Goal: Information Seeking & Learning: Learn about a topic

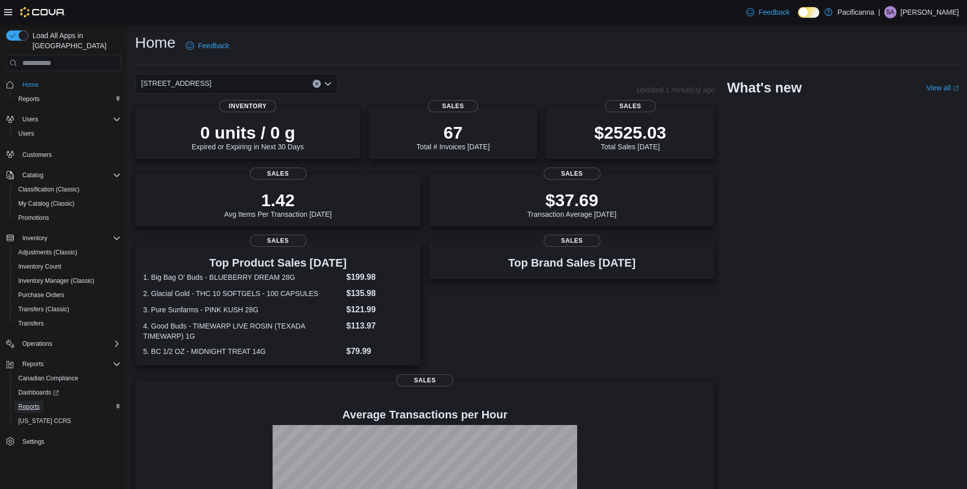
click at [25, 403] on span "Reports" at bounding box center [28, 407] width 21 height 8
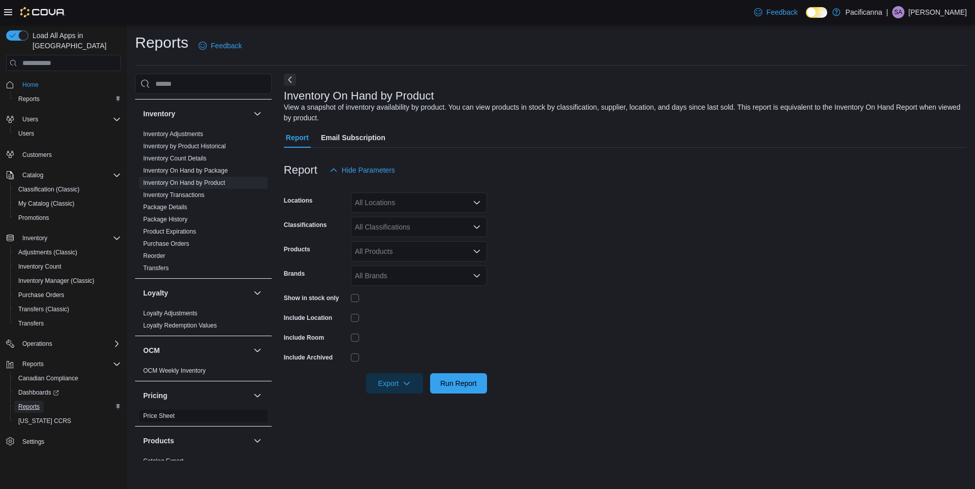
scroll to position [457, 0]
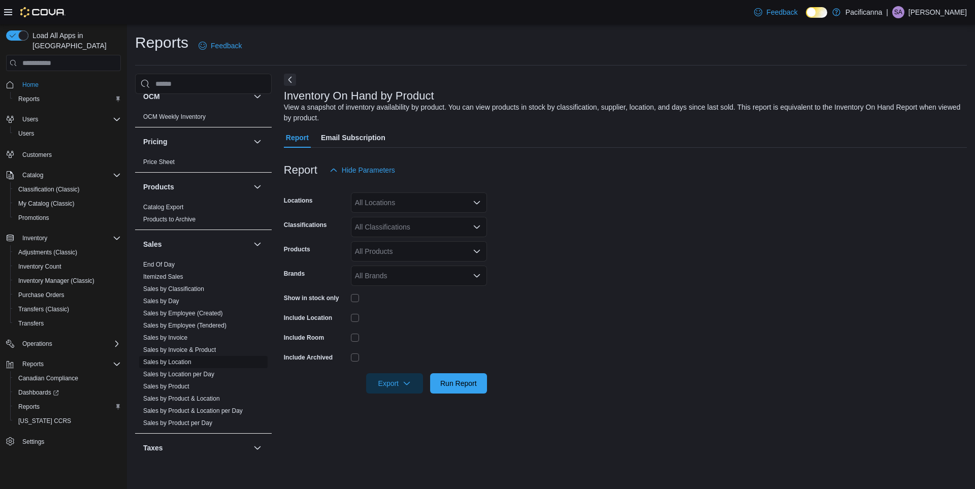
click at [163, 363] on link "Sales by Location" at bounding box center [167, 361] width 48 height 7
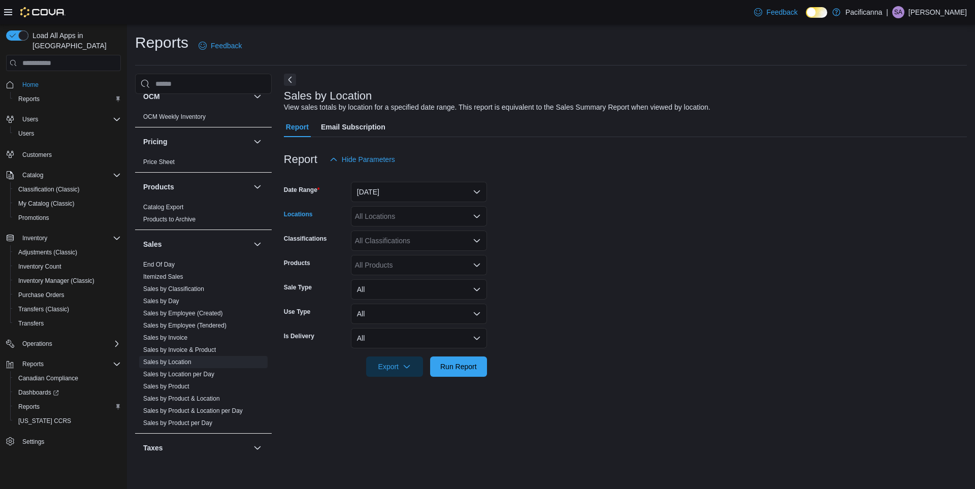
click at [406, 224] on div "All Locations" at bounding box center [419, 216] width 136 height 20
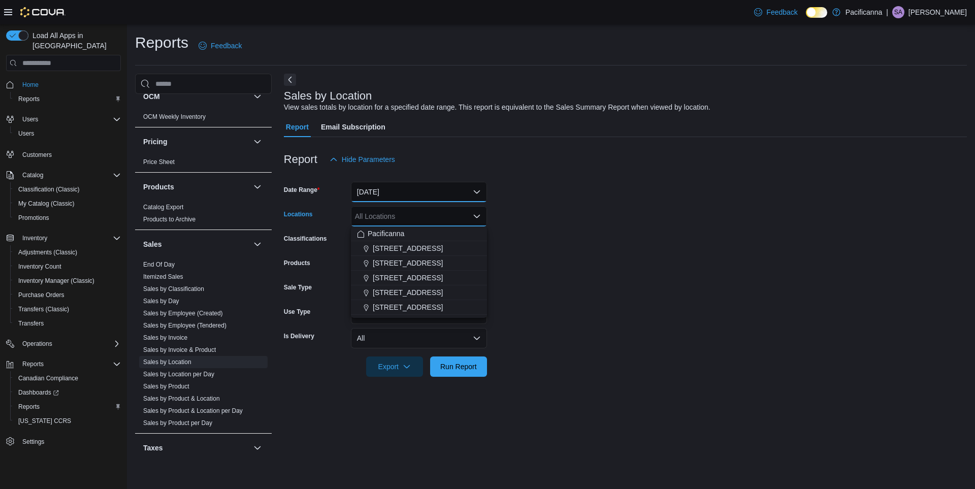
click at [409, 195] on button "Yesterday" at bounding box center [419, 192] width 136 height 20
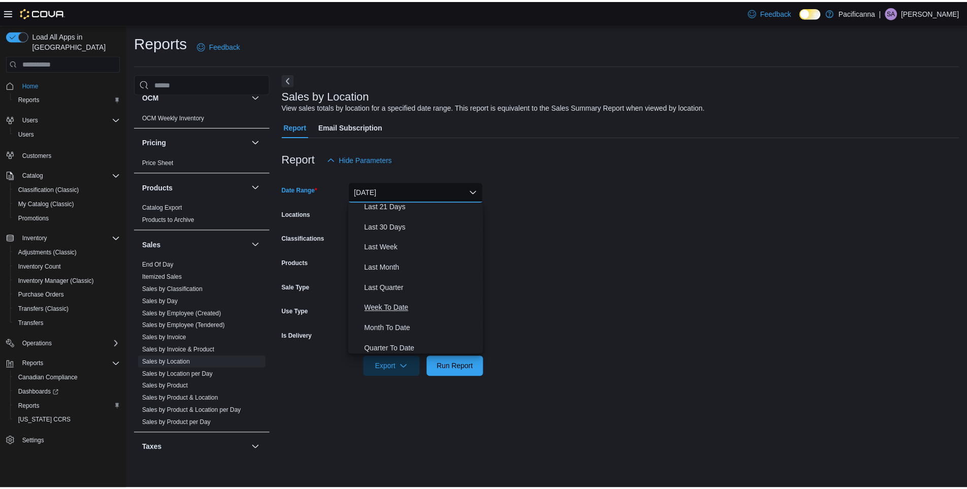
scroll to position [152, 0]
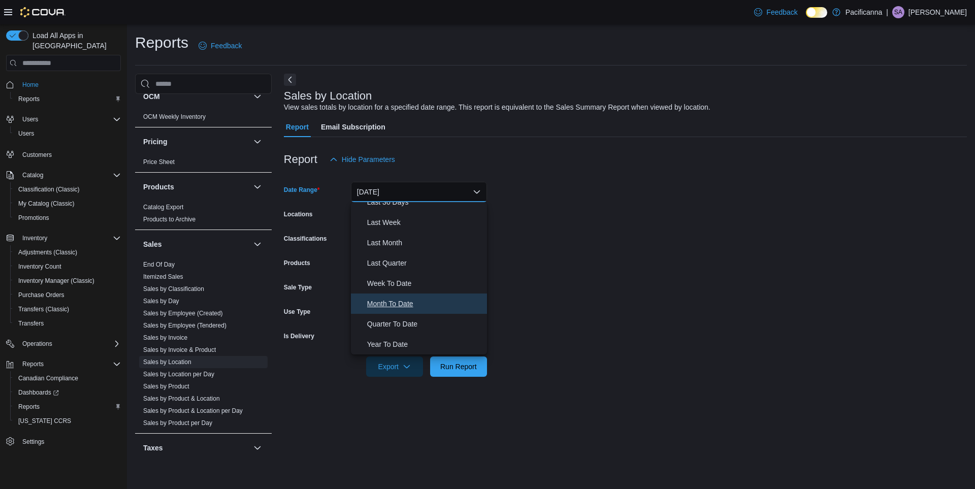
click at [389, 307] on span "Month To Date" at bounding box center [425, 303] width 116 height 12
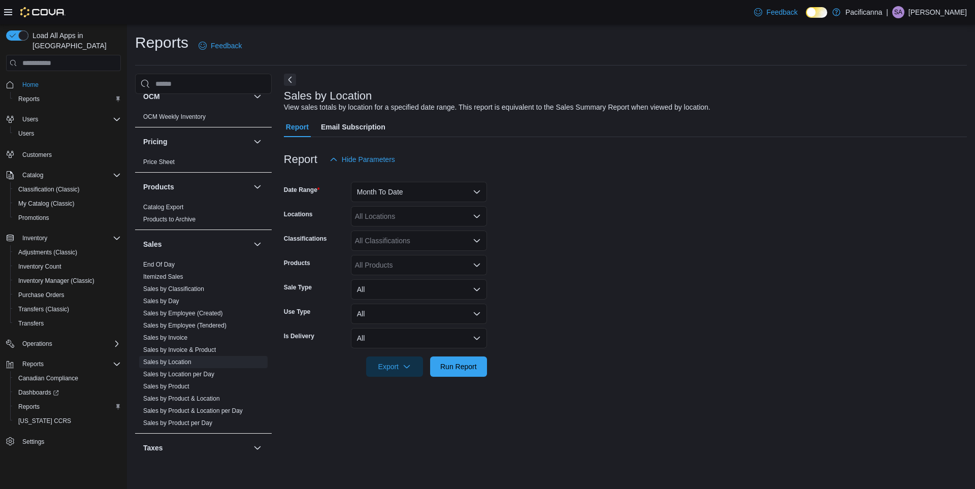
drag, startPoint x: 531, startPoint y: 279, endPoint x: 499, endPoint y: 265, distance: 35.0
click at [530, 279] on form "Date Range Month To Date Locations All Locations Classifications All Classifica…" at bounding box center [625, 273] width 683 height 207
click at [392, 287] on button "All" at bounding box center [419, 289] width 136 height 20
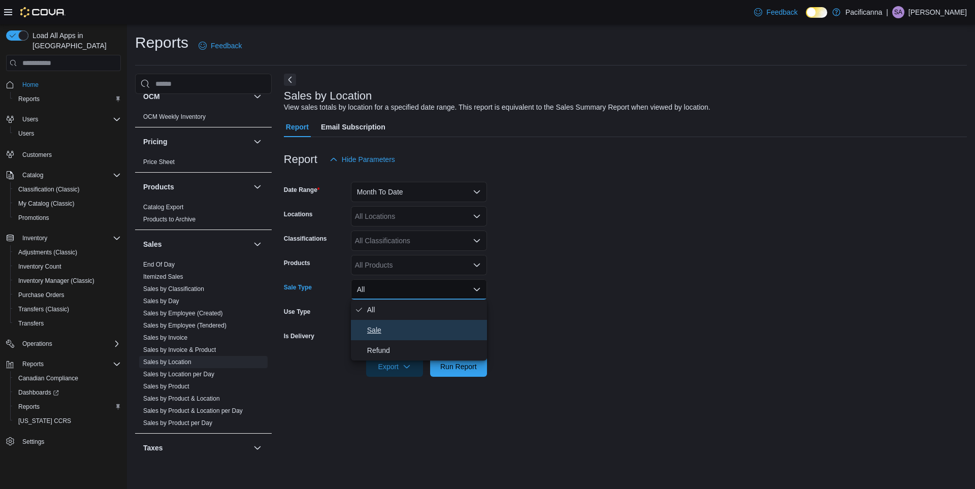
click at [385, 327] on span "Sale" at bounding box center [425, 330] width 116 height 12
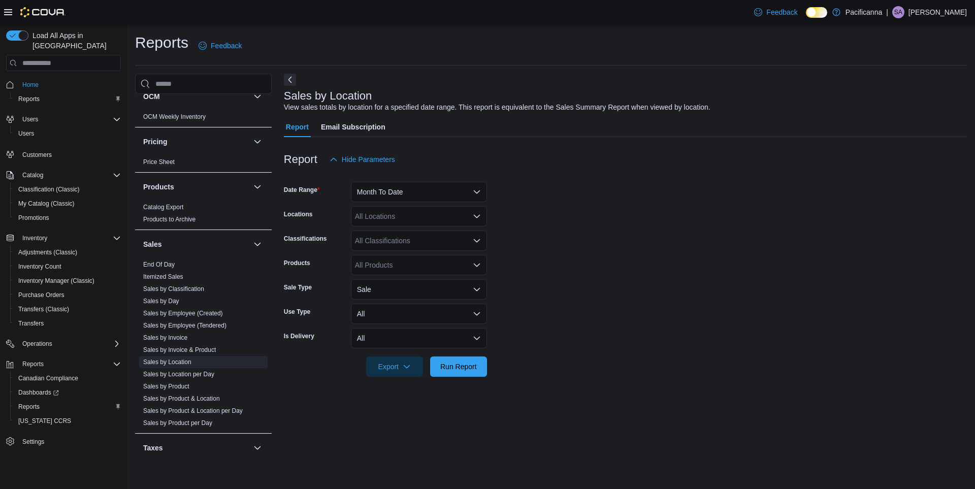
drag, startPoint x: 582, startPoint y: 301, endPoint x: 499, endPoint y: 324, distance: 86.3
click at [579, 301] on form "Date Range Month To Date Locations All Locations Classifications All Classifica…" at bounding box center [625, 273] width 683 height 207
click at [460, 362] on span "Run Report" at bounding box center [458, 366] width 37 height 10
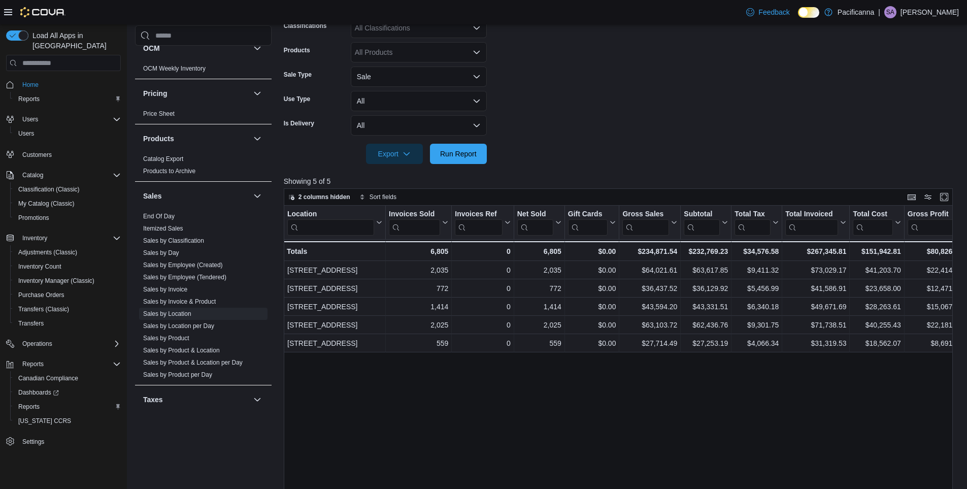
scroll to position [305, 0]
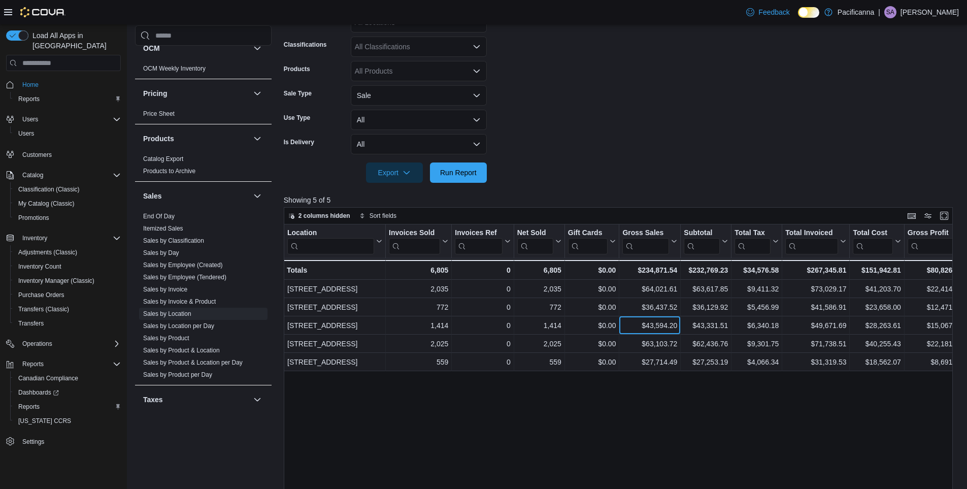
click at [639, 281] on div "2 columns hidden Sort fields Location Click to view column header actions Invoi…" at bounding box center [618, 402] width 669 height 391
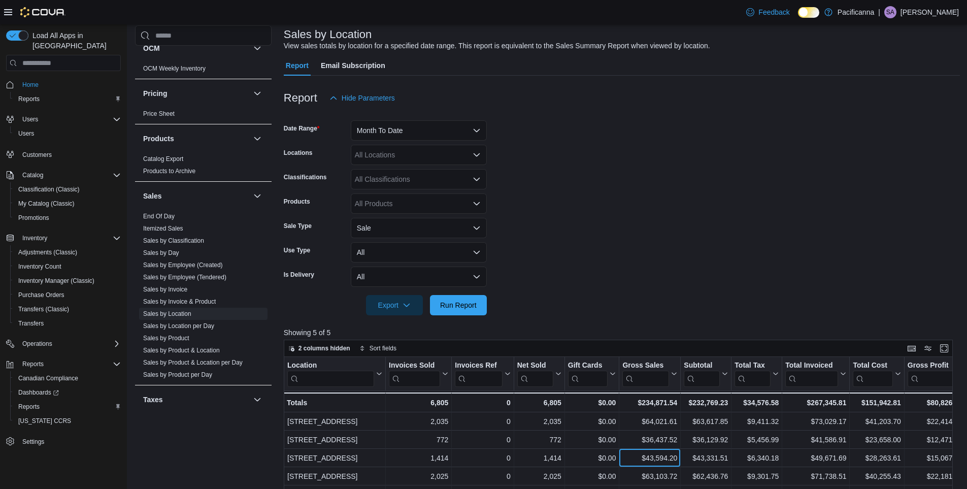
scroll to position [0, 0]
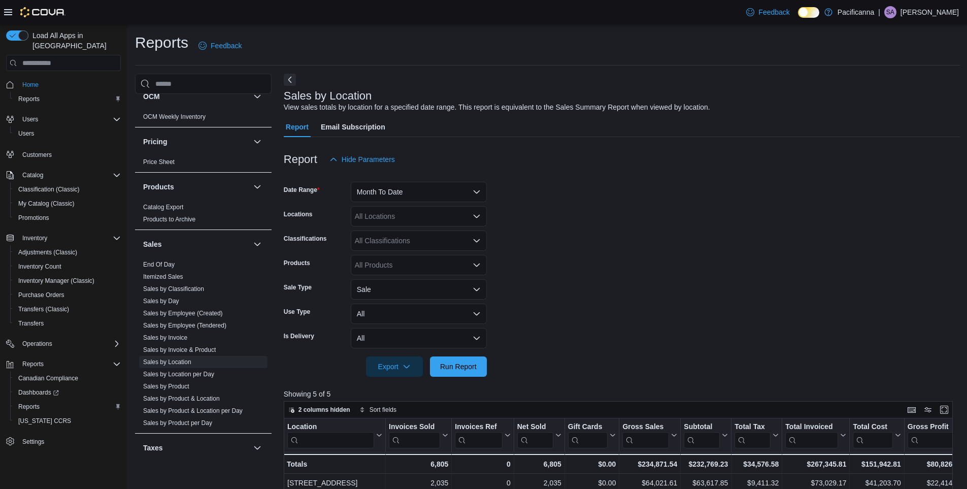
click at [610, 200] on form "Date Range Month To Date Locations All Locations Classifications All Classifica…" at bounding box center [622, 273] width 676 height 207
